Goal: Task Accomplishment & Management: Manage account settings

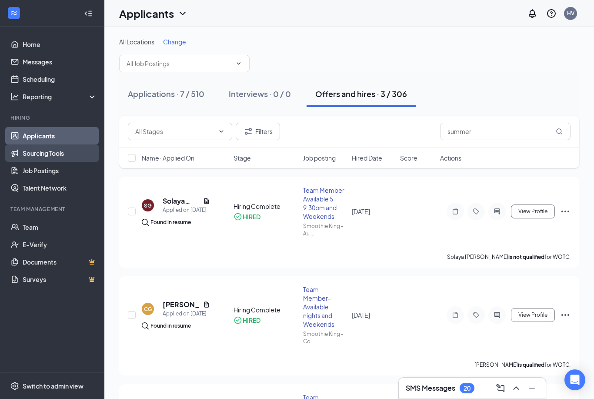
click at [55, 145] on link "Sourcing Tools" at bounding box center [60, 152] width 74 height 17
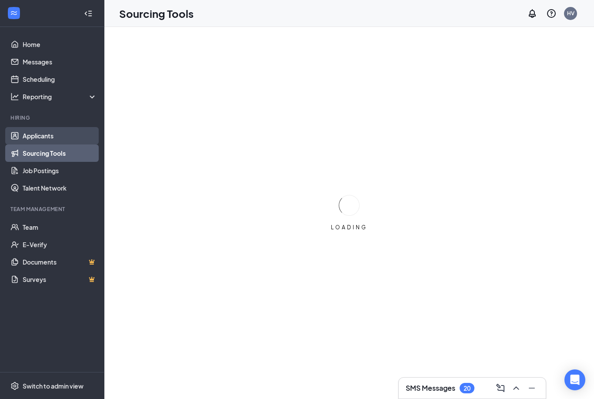
click at [55, 143] on link "Applicants" at bounding box center [60, 135] width 74 height 17
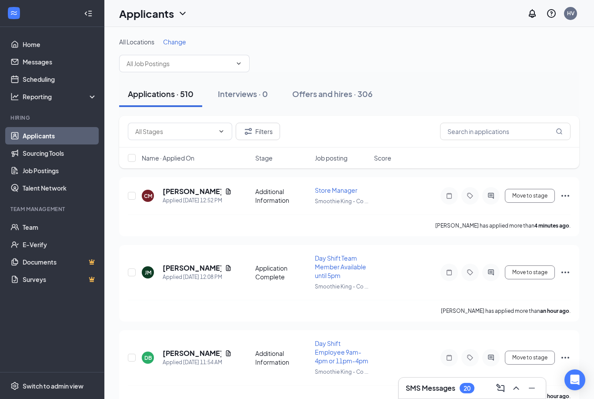
click at [54, 139] on link "Applicants" at bounding box center [60, 135] width 74 height 17
click at [221, 189] on div "[PERSON_NAME]" at bounding box center [197, 192] width 69 height 10
click at [226, 189] on icon "Document" at bounding box center [228, 191] width 7 height 7
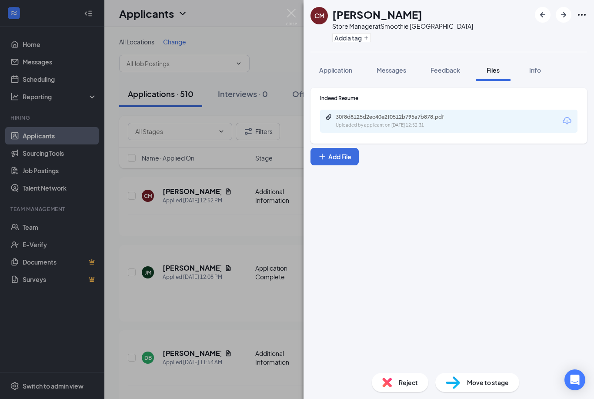
click at [362, 130] on div "30f8d8125d2ec40e2f0512b795a7b878.pdf Uploaded by applicant on [DATE] 12:52:31" at bounding box center [449, 121] width 258 height 23
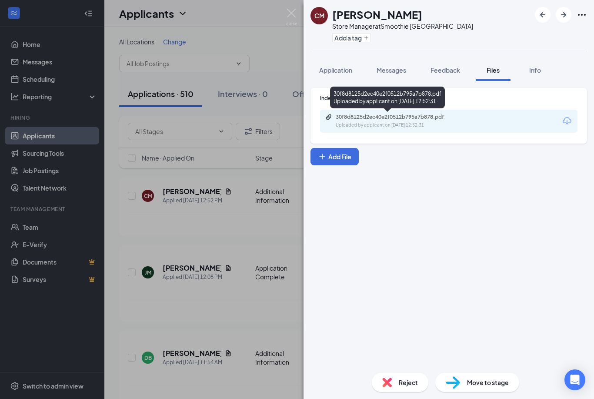
click at [361, 122] on div "Uploaded by applicant on [DATE] 12:52:31" at bounding box center [401, 125] width 130 height 7
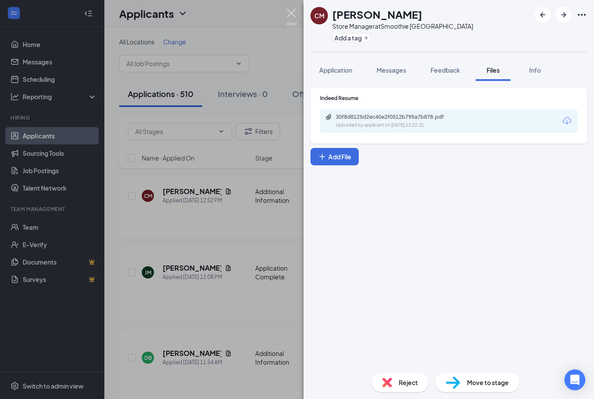
click at [294, 21] on img at bounding box center [291, 17] width 11 height 17
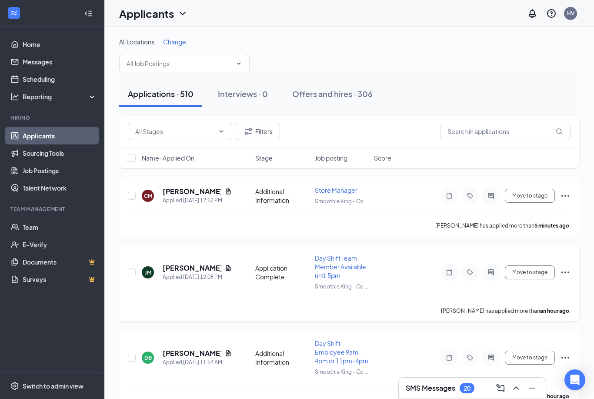
click at [231, 267] on icon "Document" at bounding box center [228, 268] width 5 height 6
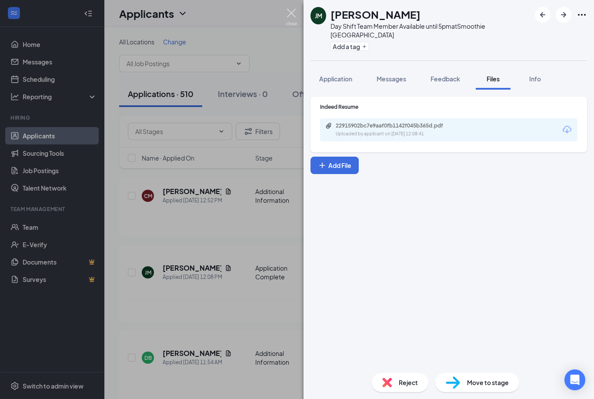
click at [294, 16] on img at bounding box center [291, 17] width 11 height 17
